Goal: Task Accomplishment & Management: Manage account settings

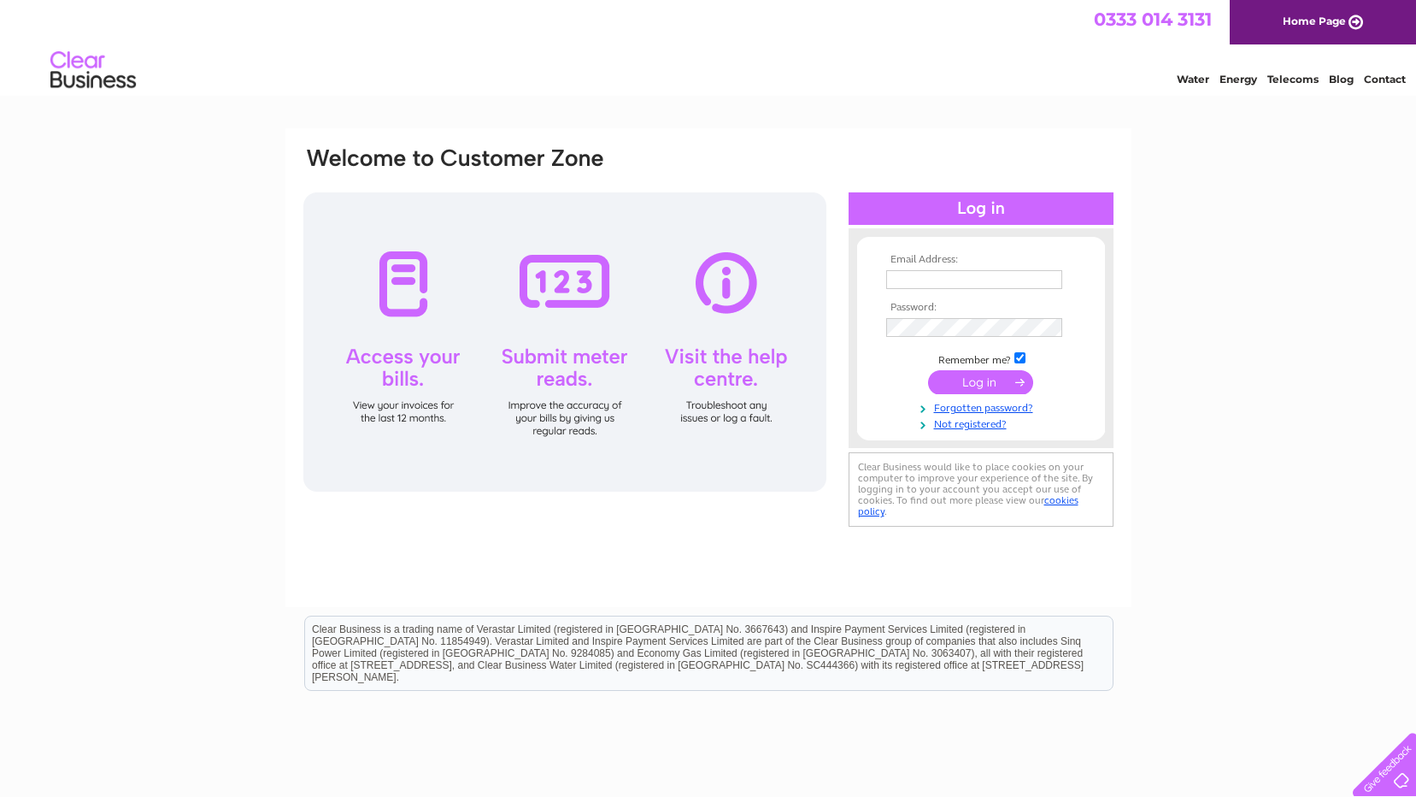
type input "info@mcclellandremovals.co.uk"
click at [936, 379] on input "submit" at bounding box center [980, 382] width 105 height 24
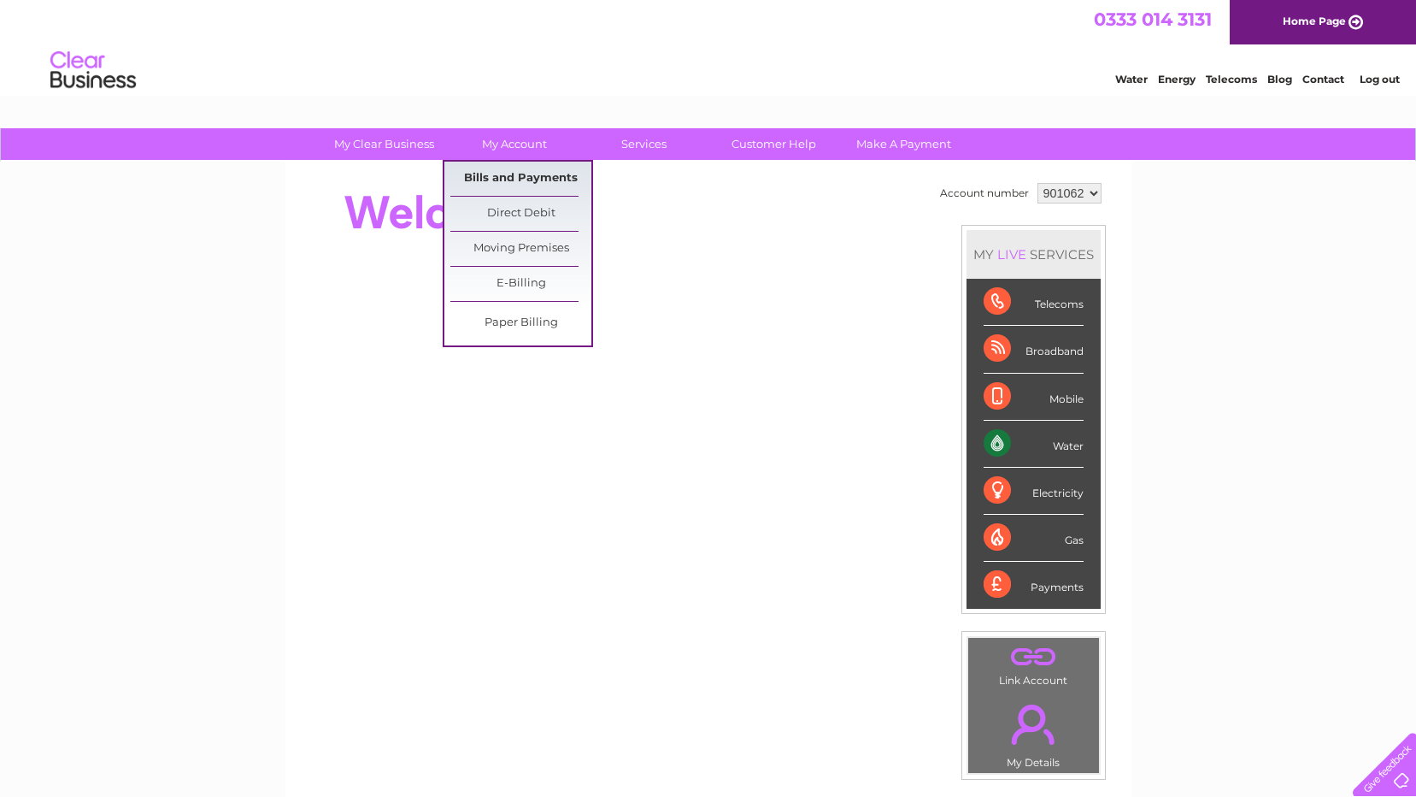
click at [527, 168] on link "Bills and Payments" at bounding box center [520, 179] width 141 height 34
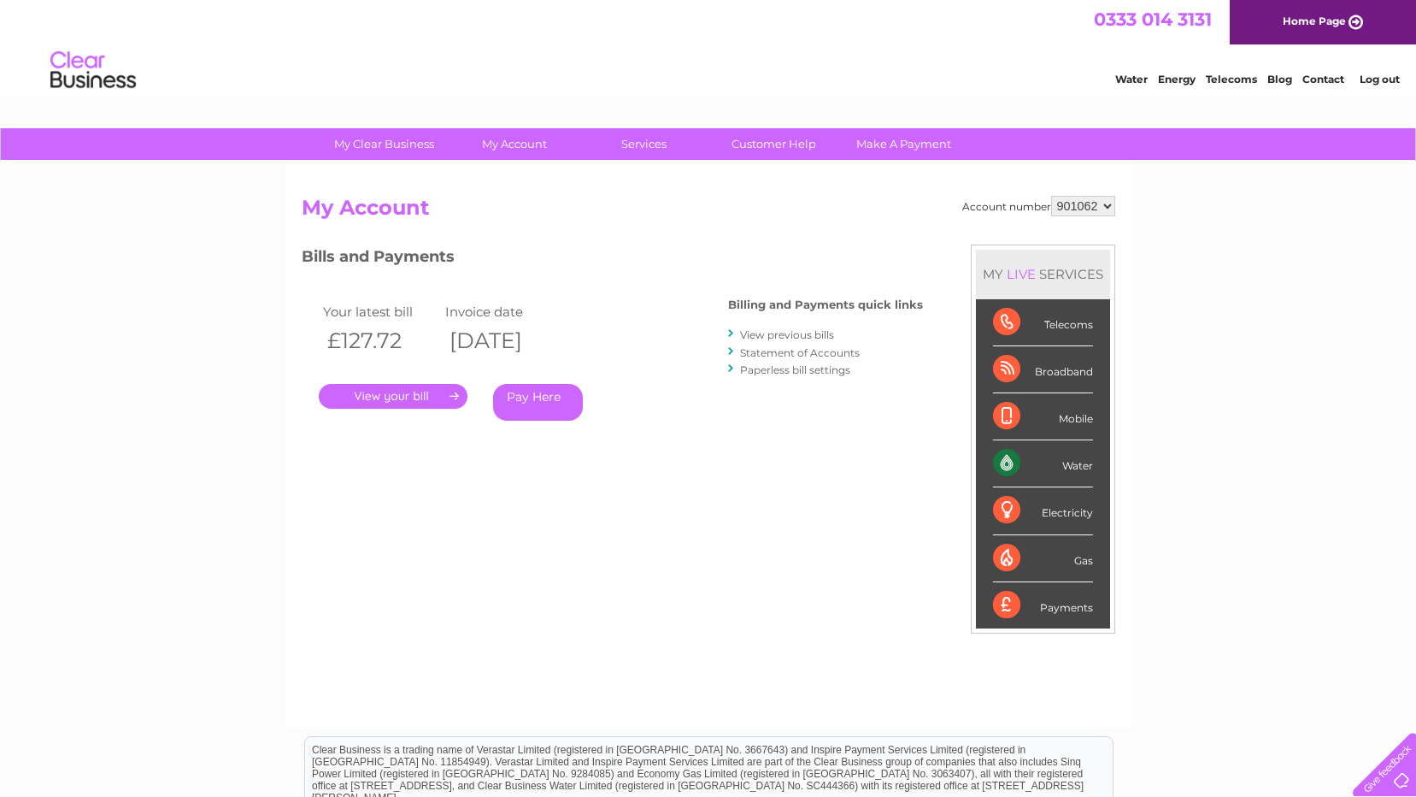
click at [418, 392] on link "." at bounding box center [393, 396] width 149 height 25
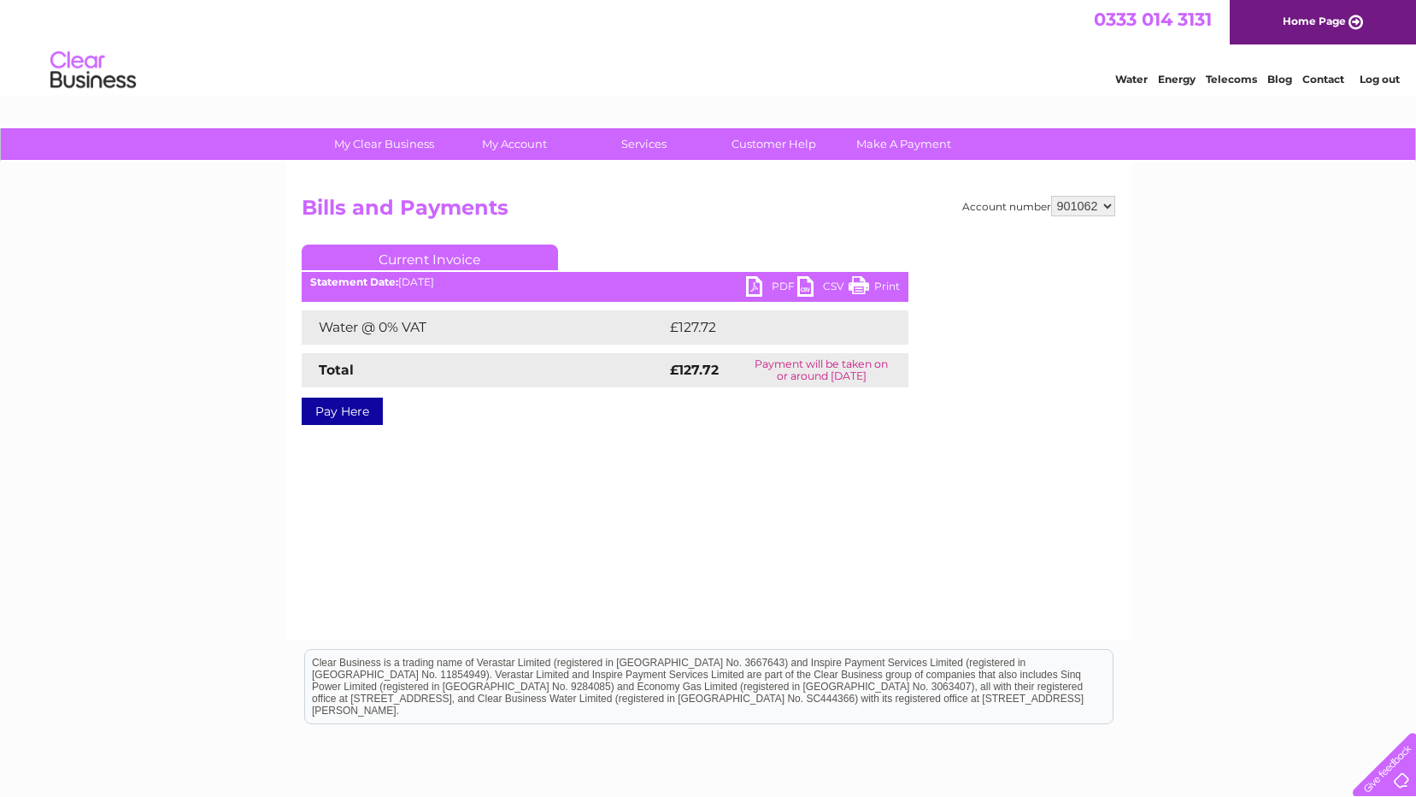
click at [757, 289] on link "PDF" at bounding box center [771, 288] width 51 height 25
